Goal: Communication & Community: Answer question/provide support

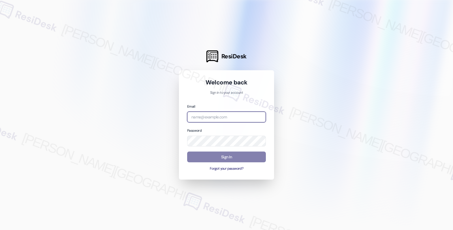
click at [197, 117] on input "email" at bounding box center [226, 117] width 79 height 11
type input "automated-surveys-balfour_beatty_communities-fides.[PERSON_NAME]@balfour_beatty…"
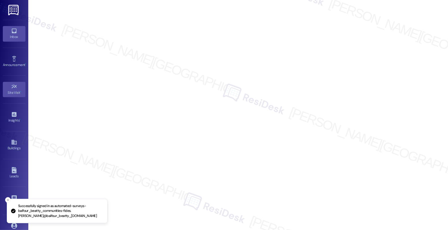
click at [18, 28] on link "Inbox" at bounding box center [14, 33] width 23 height 15
